Goal: Transaction & Acquisition: Purchase product/service

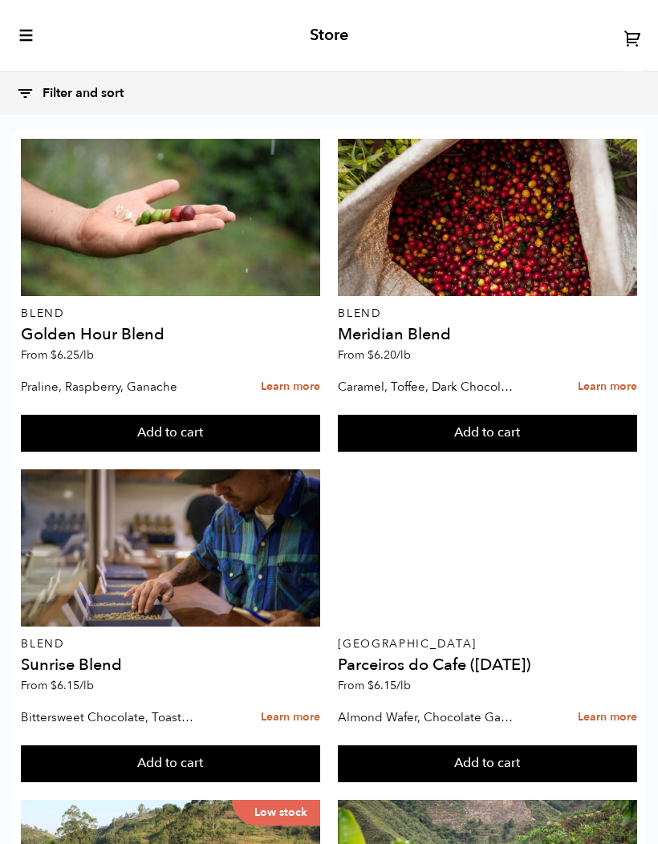
click at [26, 40] on icon "toggle-mobile-menu" at bounding box center [26, 35] width 16 height 16
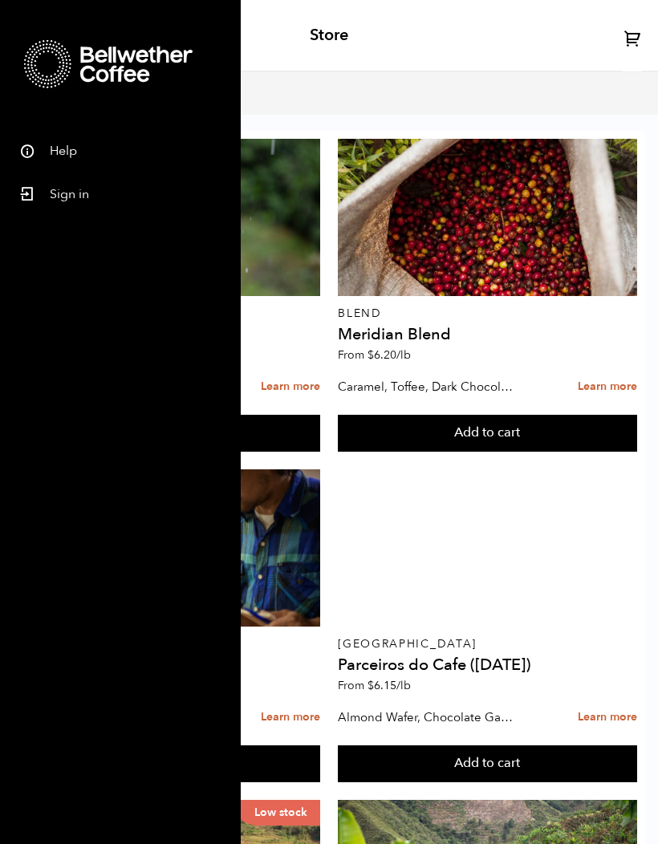
click at [63, 191] on link "Sign in" at bounding box center [120, 191] width 241 height 43
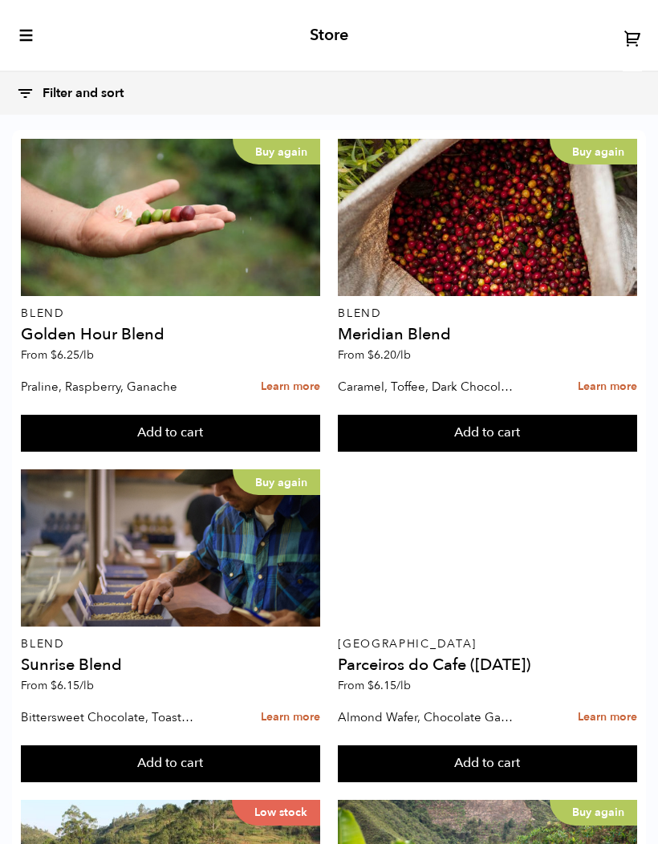
scroll to position [1892, 0]
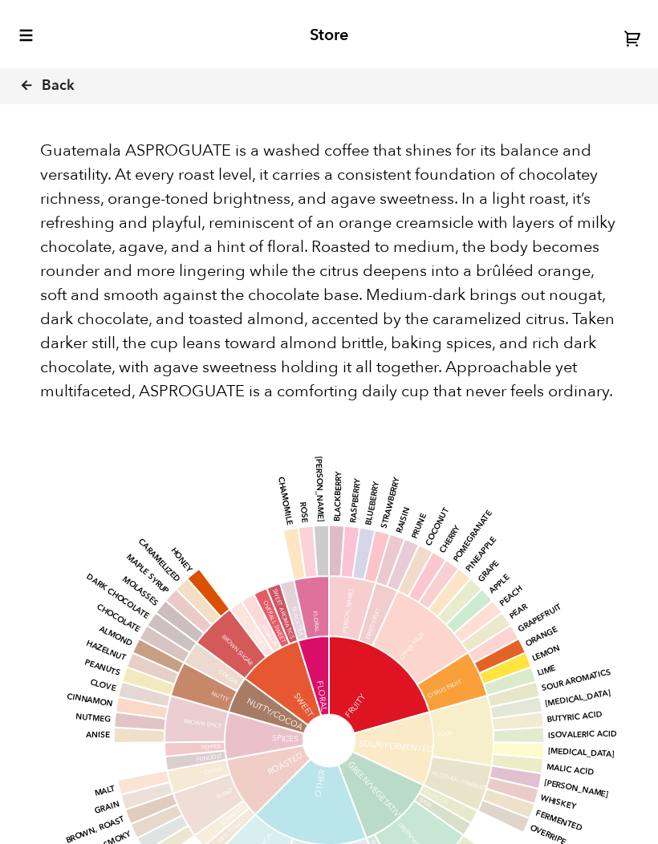
scroll to position [1219, 0]
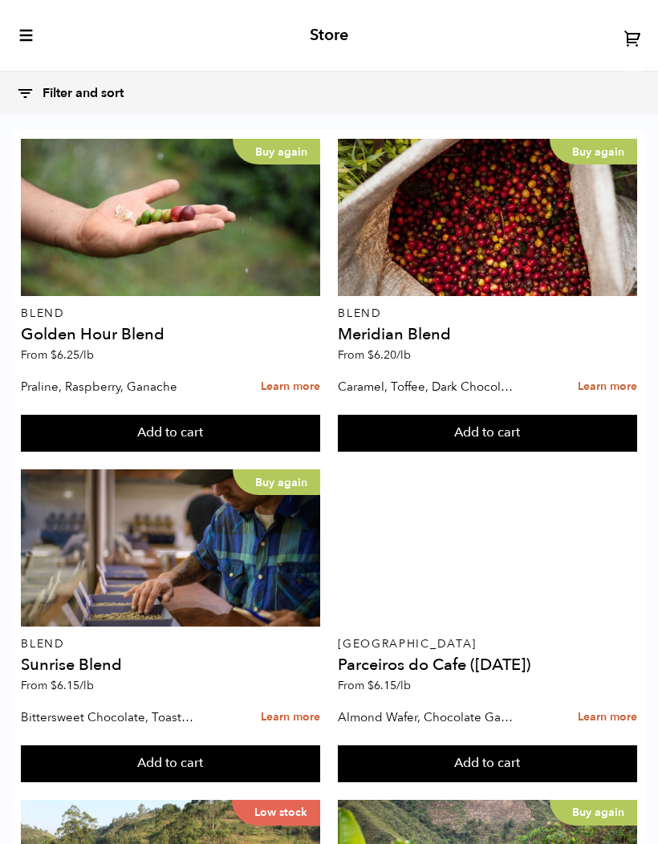
scroll to position [1873, 0]
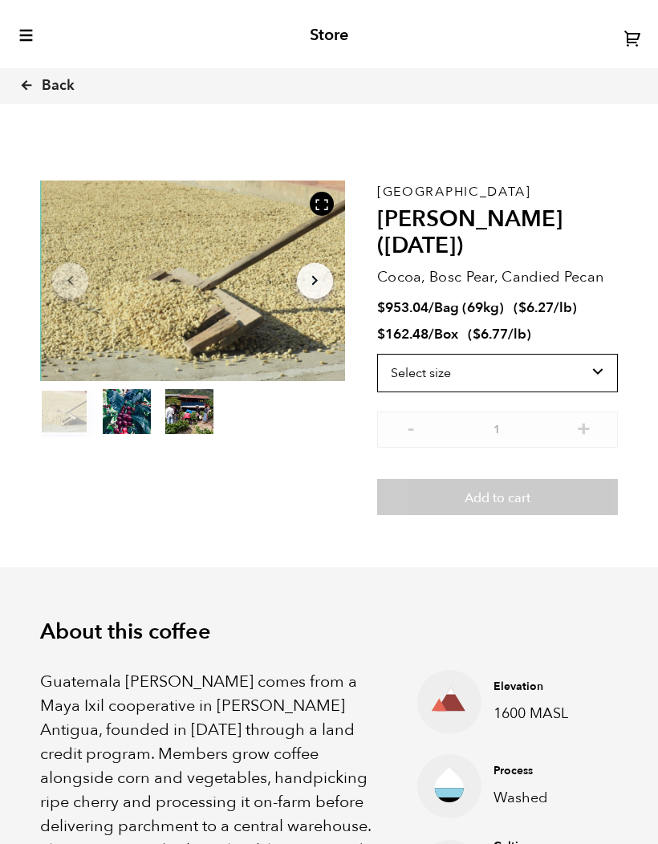
click at [614, 354] on select "Select size Bag (69kg) (152 lbs) Box (24 lbs)" at bounding box center [497, 373] width 241 height 38
select select "box"
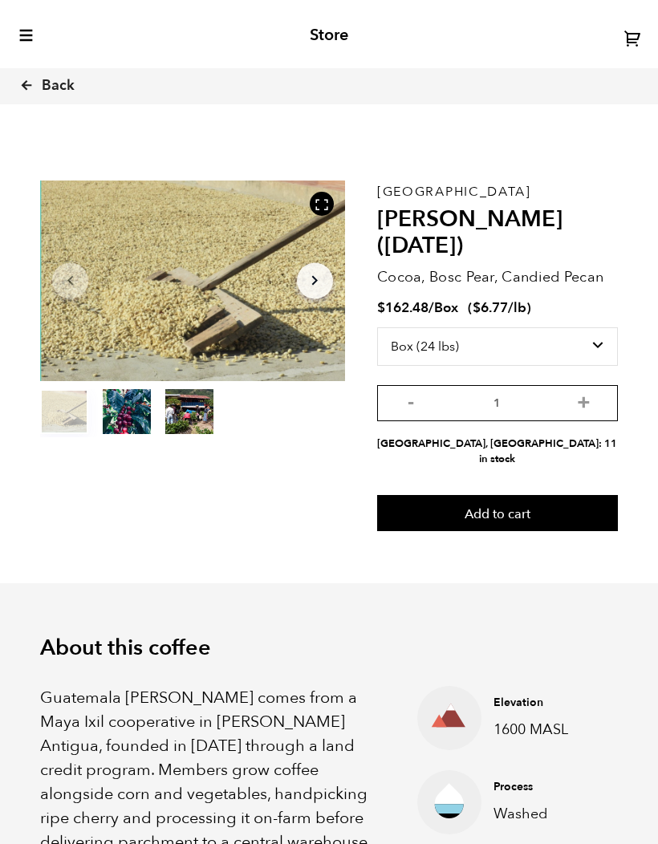
click at [597, 389] on input "1" at bounding box center [497, 403] width 241 height 36
click at [605, 385] on input "1" at bounding box center [497, 403] width 241 height 36
click at [593, 393] on button "+" at bounding box center [583, 401] width 20 height 16
click at [592, 393] on button "+" at bounding box center [583, 401] width 20 height 16
click at [590, 393] on button "+" at bounding box center [583, 401] width 20 height 16
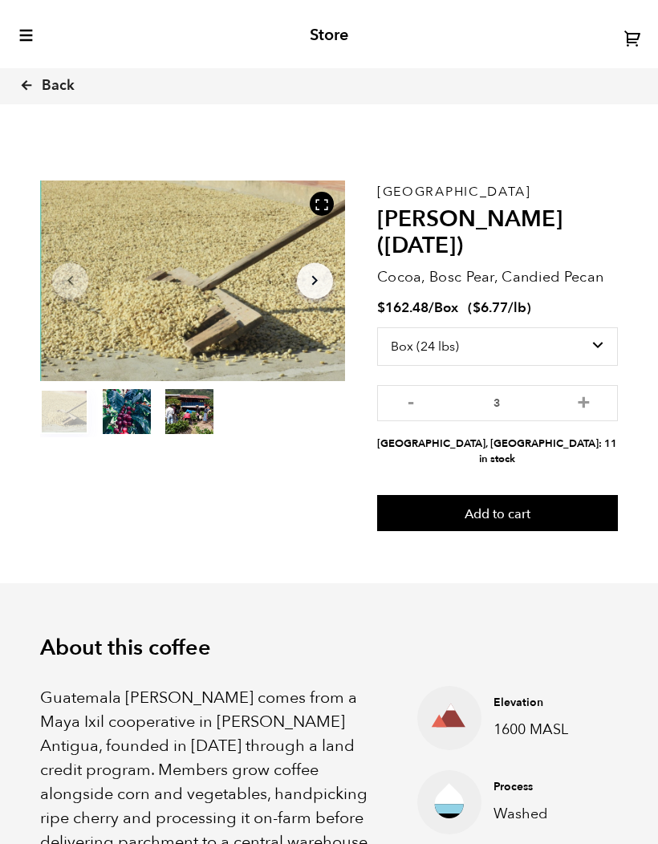
type input "4"
click at [547, 495] on button "Add to cart" at bounding box center [497, 513] width 241 height 37
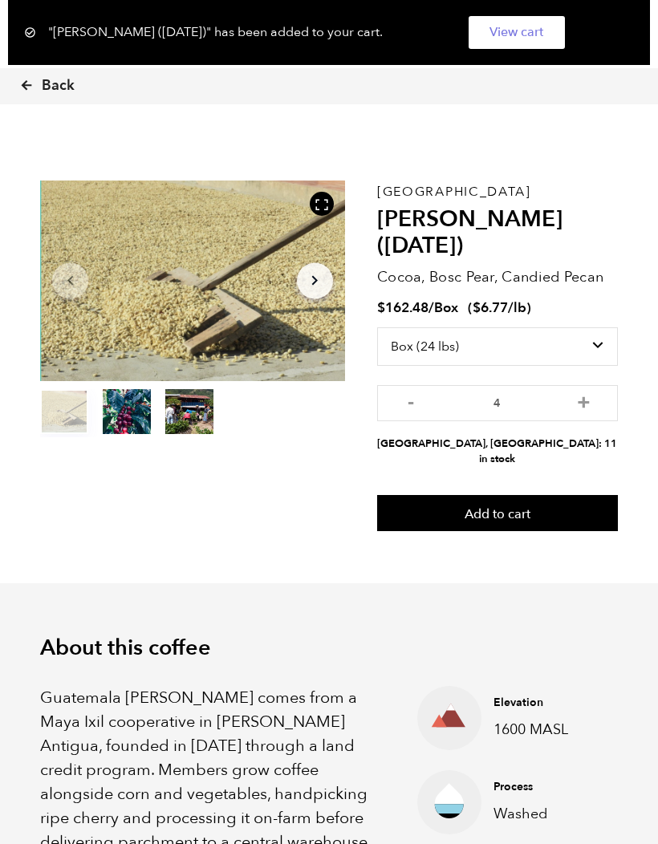
click at [516, 32] on link "View cart" at bounding box center [516, 32] width 96 height 33
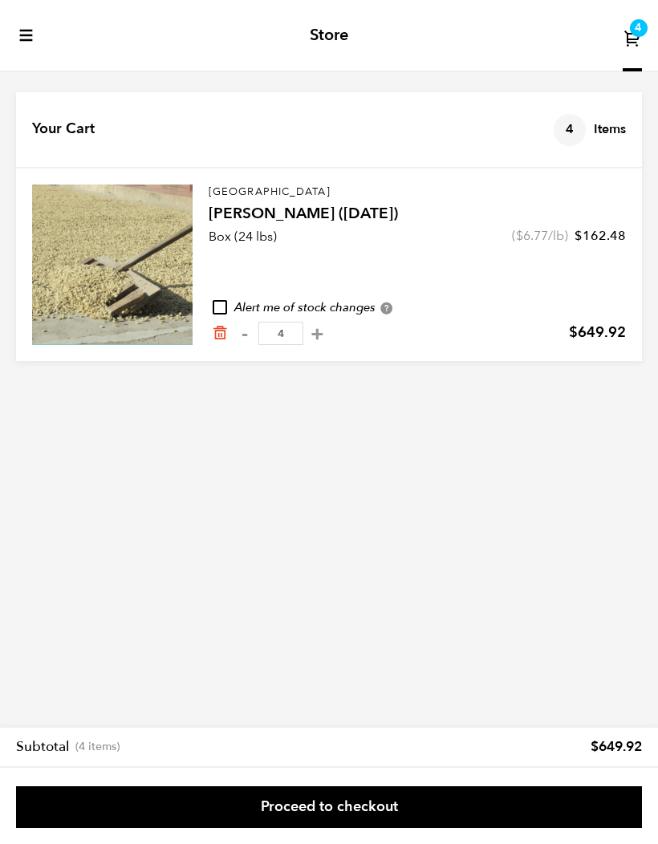
click at [128, 800] on link "Proceed to checkout" at bounding box center [329, 807] width 626 height 42
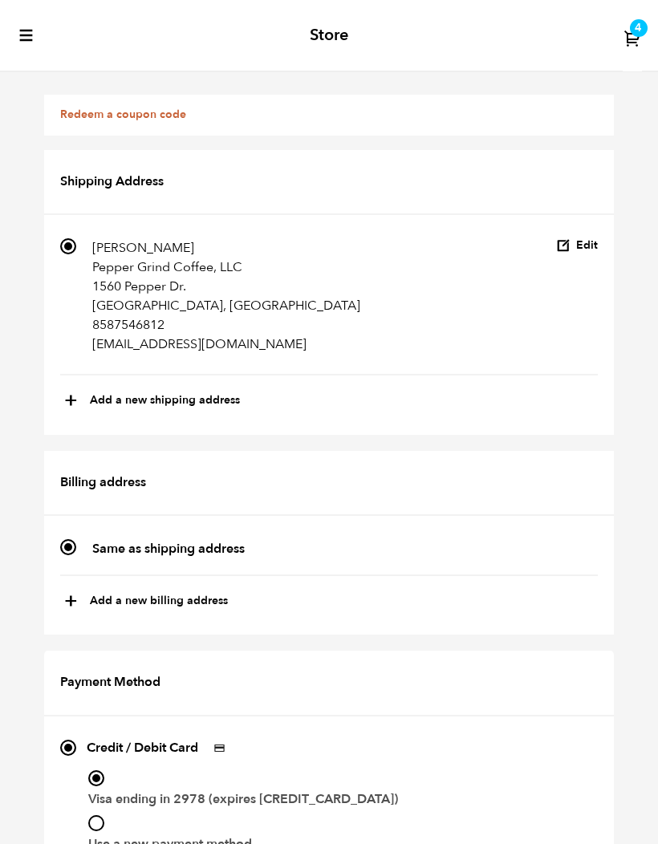
scroll to position [687, 0]
